Goal: Information Seeking & Learning: Compare options

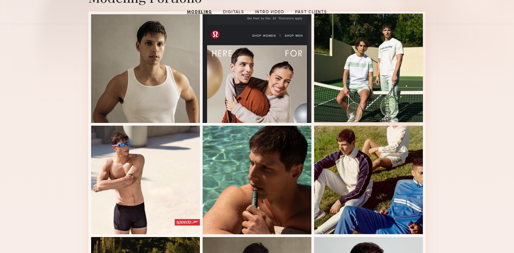
scroll to position [191, 0]
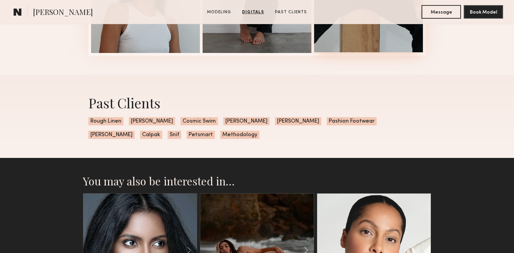
scroll to position [943, 0]
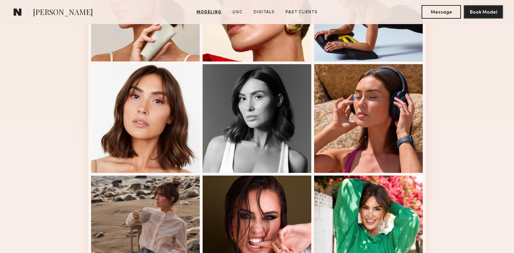
scroll to position [251, 0]
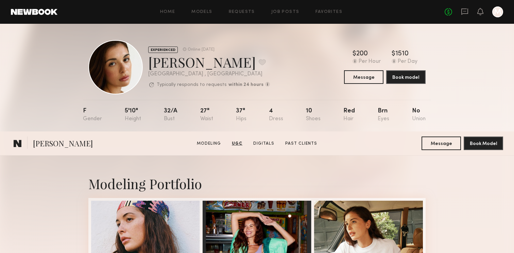
scroll to position [762, 0]
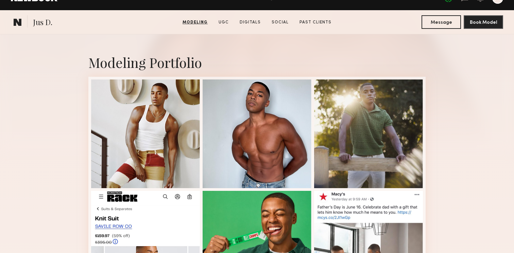
scroll to position [3, 0]
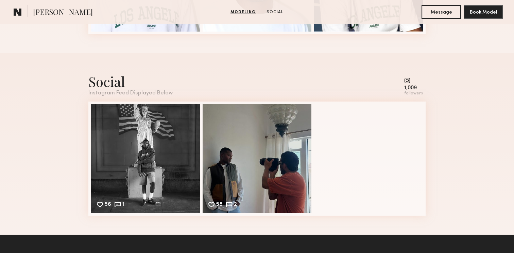
scroll to position [423, 0]
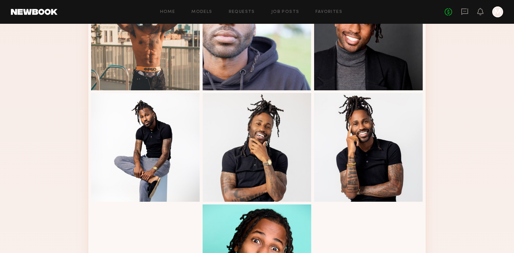
scroll to position [314, 0]
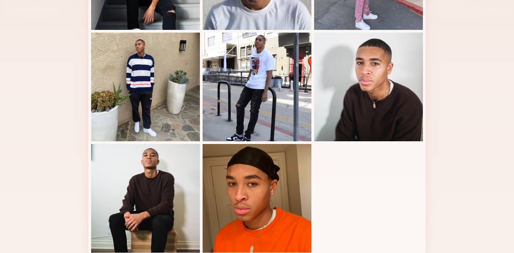
scroll to position [357, 0]
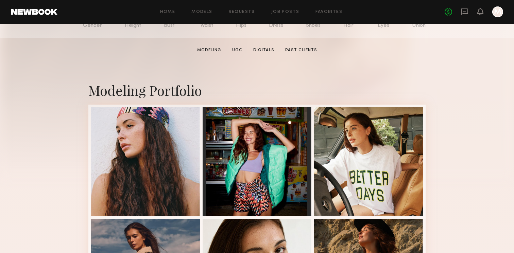
scroll to position [108, 0]
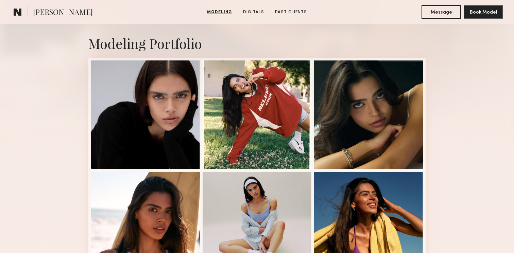
scroll to position [142, 0]
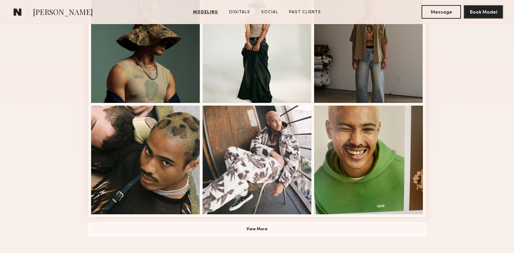
scroll to position [433, 0]
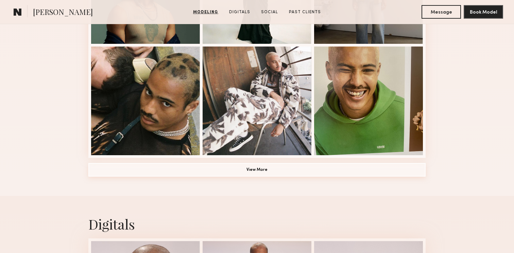
click at [392, 169] on button "View More" at bounding box center [256, 170] width 337 height 14
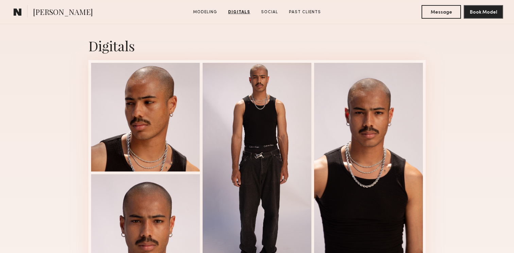
scroll to position [1093, 0]
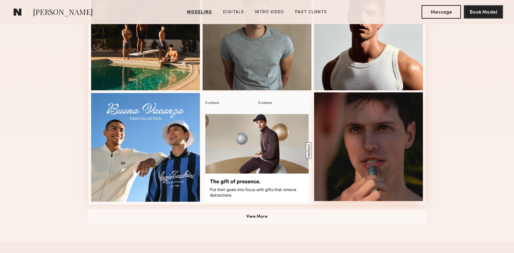
scroll to position [441, 0]
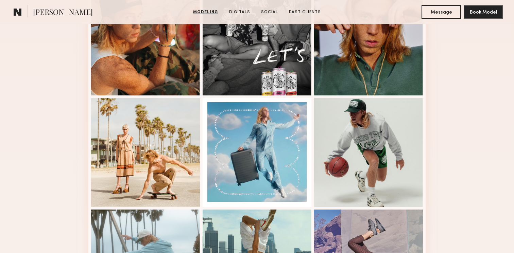
scroll to position [312, 0]
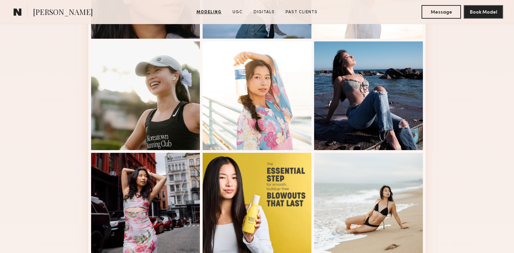
scroll to position [607, 0]
